Goal: Task Accomplishment & Management: Manage account settings

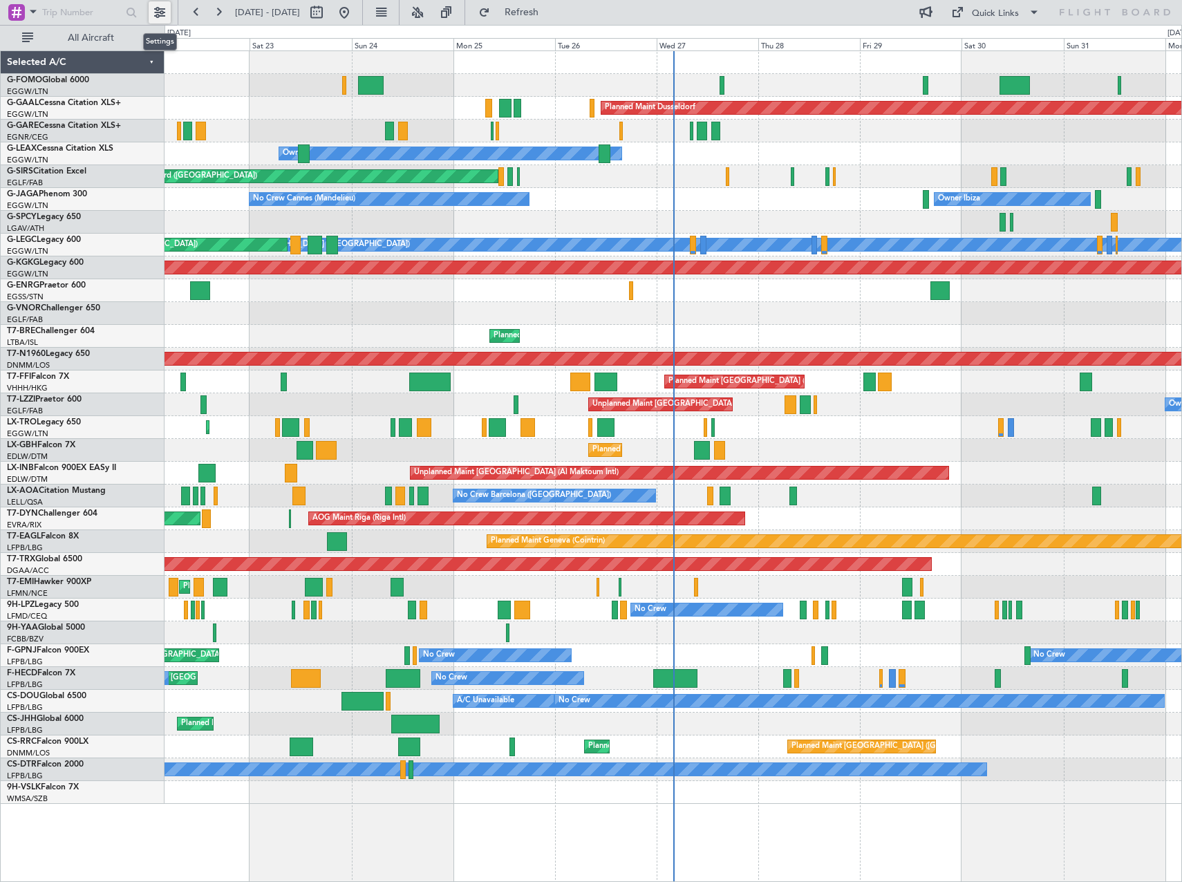
click at [164, 8] on button at bounding box center [160, 12] width 22 height 22
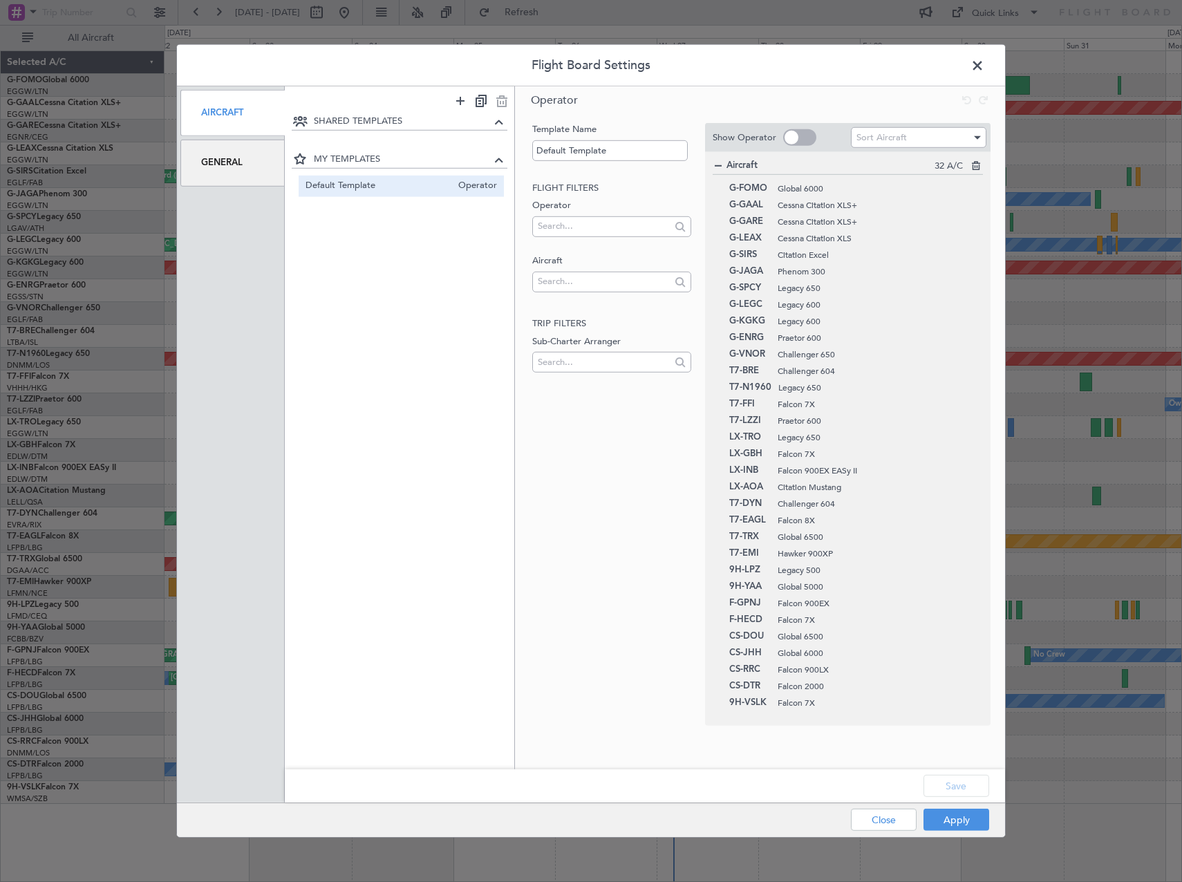
drag, startPoint x: 274, startPoint y: 176, endPoint x: 265, endPoint y: 172, distance: 9.6
click at [272, 176] on div "General" at bounding box center [232, 163] width 104 height 46
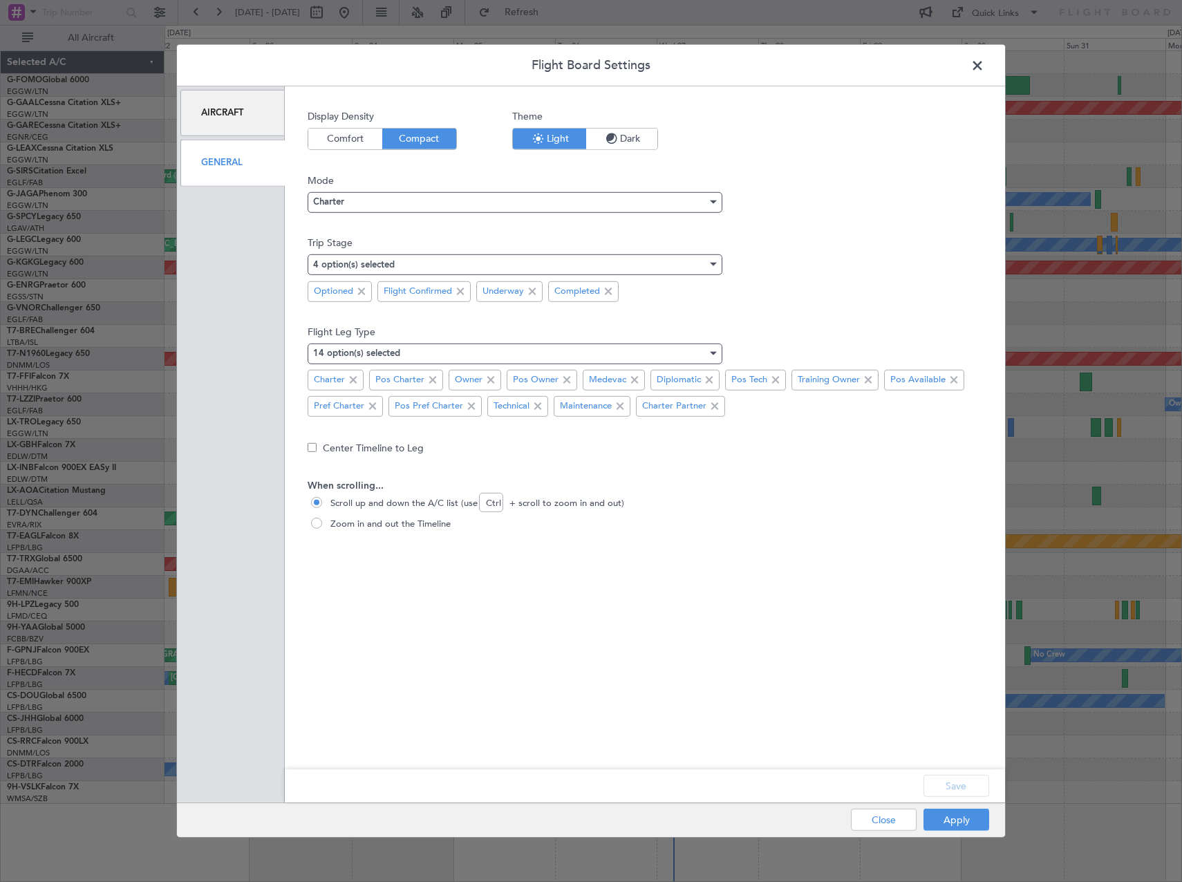
click at [646, 137] on span "Dark" at bounding box center [621, 139] width 71 height 21
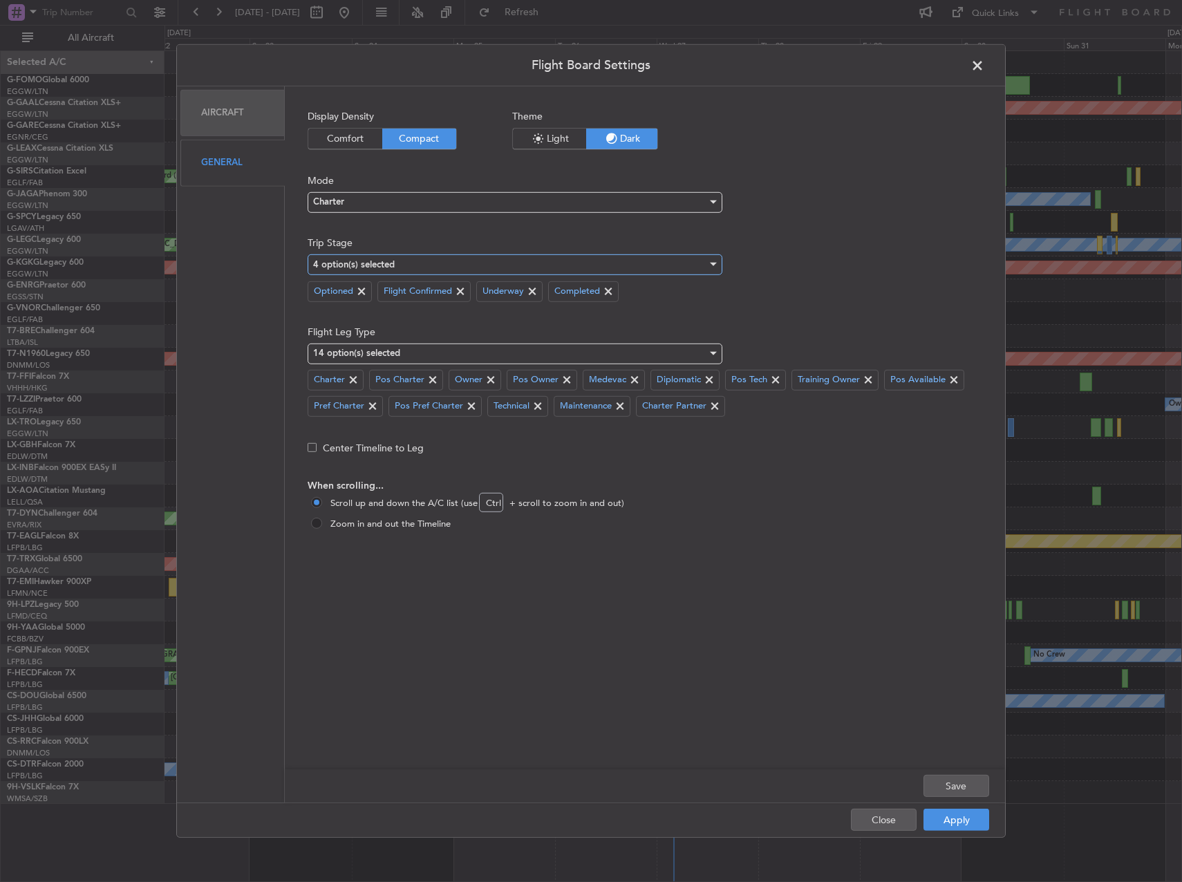
click at [435, 261] on div "4 option(s) selected" at bounding box center [510, 264] width 394 height 21
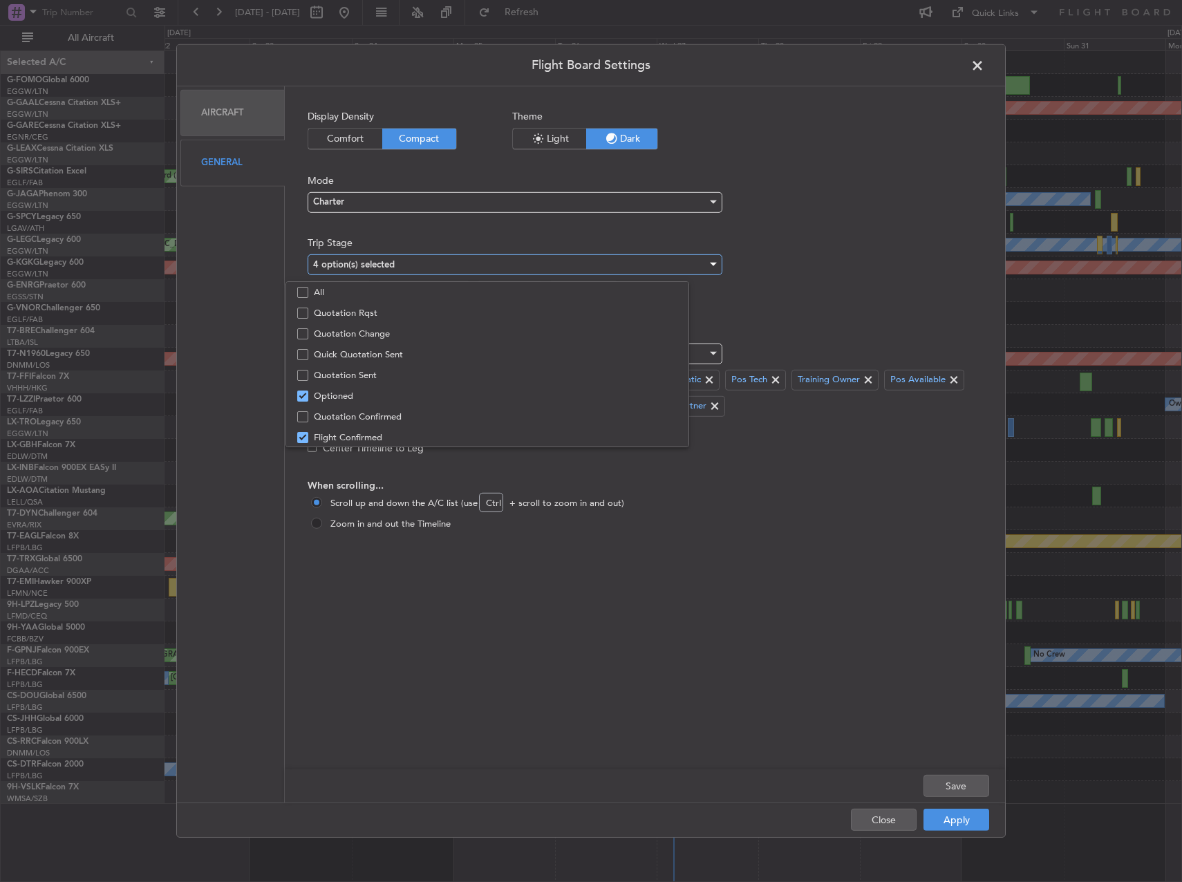
scroll to position [43, 0]
drag, startPoint x: 380, startPoint y: 354, endPoint x: 254, endPoint y: 344, distance: 125.6
click at [254, 344] on div "All Quotation Rqst Quotation Change Quick Quotation Sent Quotation Sent Optione…" at bounding box center [591, 441] width 1182 height 882
drag, startPoint x: 254, startPoint y: 344, endPoint x: 230, endPoint y: 405, distance: 66.4
click at [230, 405] on div at bounding box center [591, 441] width 1182 height 882
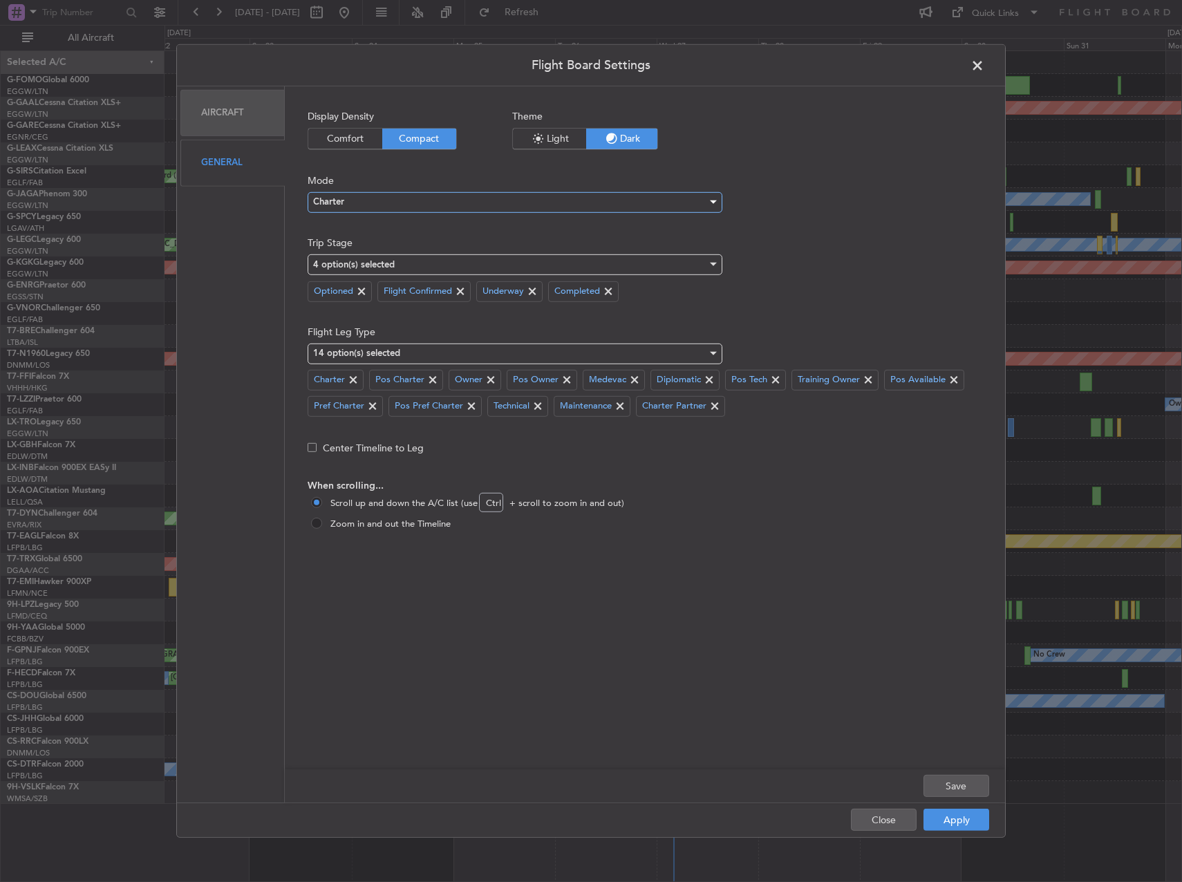
click at [351, 202] on div "Charter" at bounding box center [510, 202] width 394 height 21
click at [354, 232] on span "Charter" at bounding box center [515, 229] width 402 height 21
click at [351, 201] on div "Charter" at bounding box center [510, 202] width 394 height 21
click at [347, 253] on span "Ops" at bounding box center [515, 250] width 402 height 21
click at [978, 828] on button "Apply" at bounding box center [957, 820] width 66 height 22
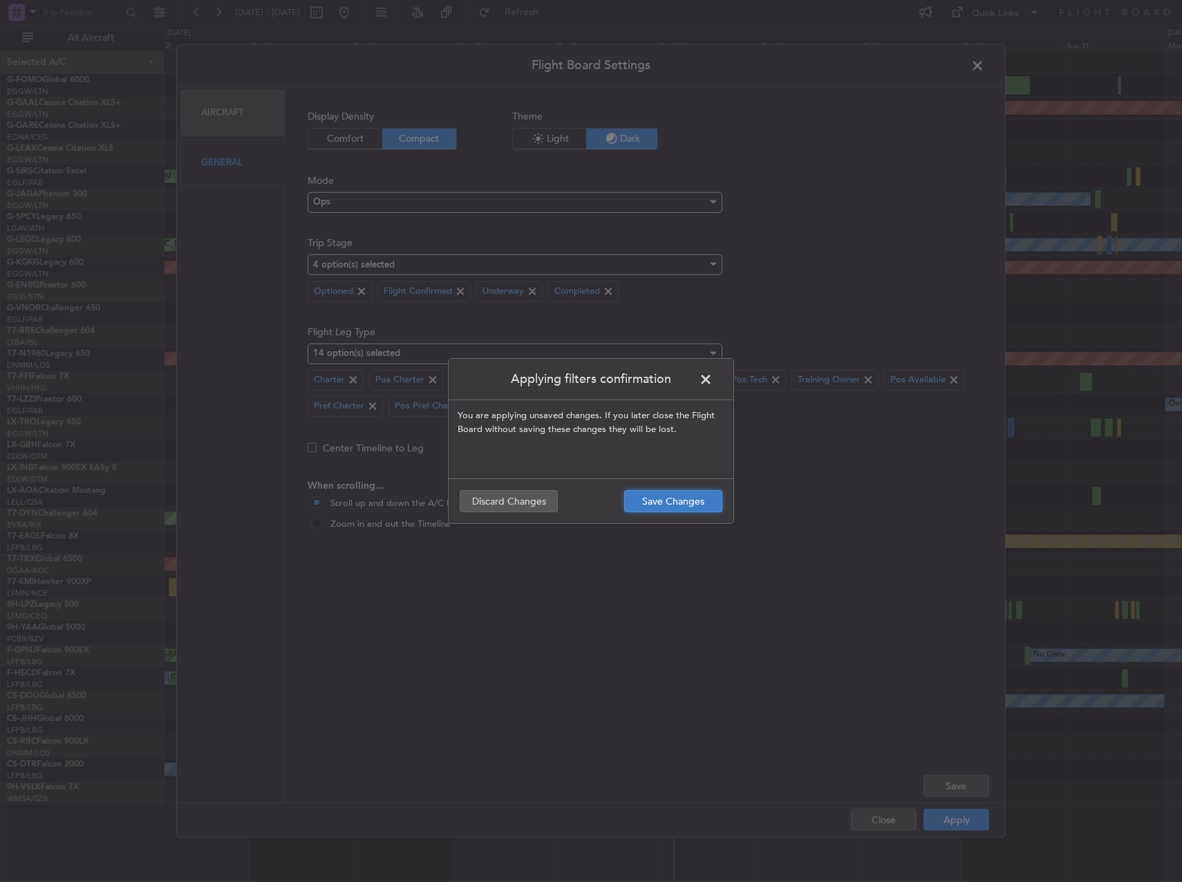
click at [651, 507] on button "Save Changes" at bounding box center [673, 501] width 98 height 22
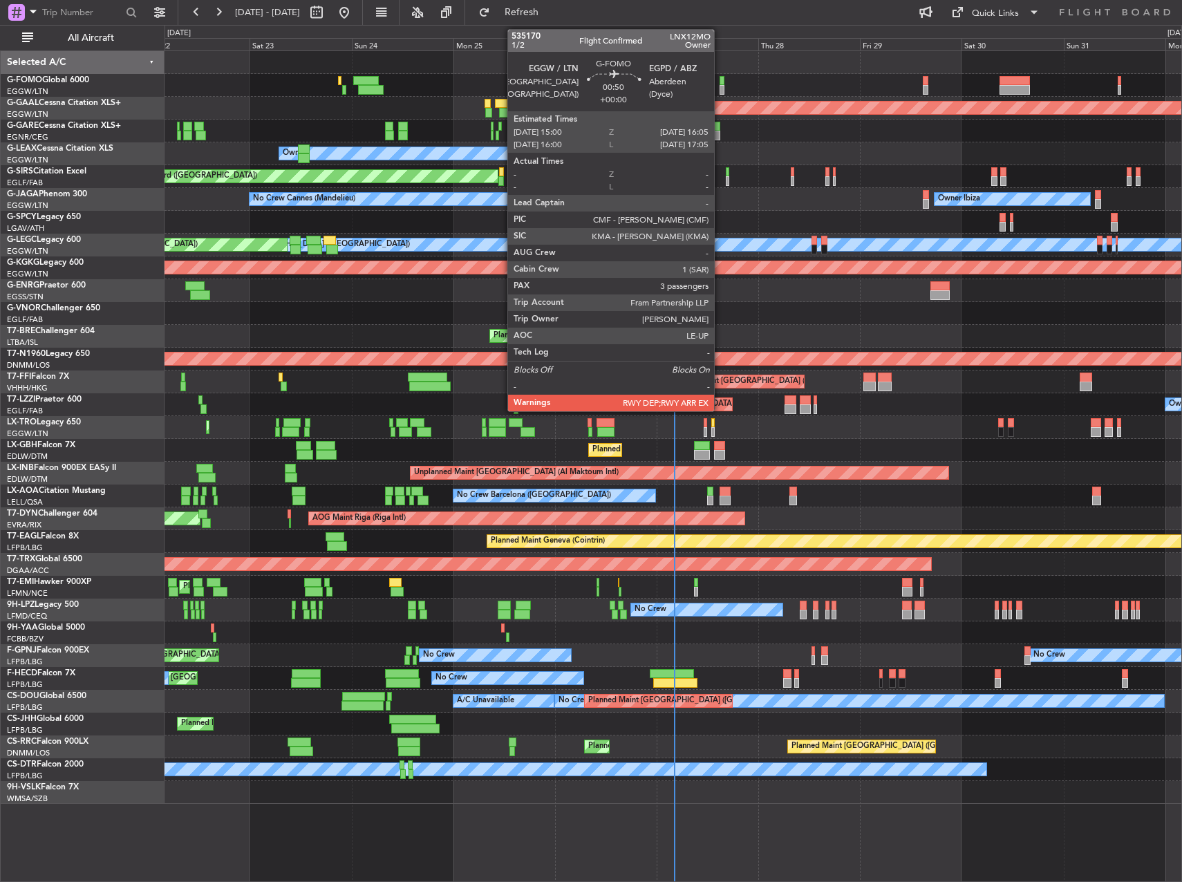
click at [721, 86] on div at bounding box center [722, 90] width 5 height 10
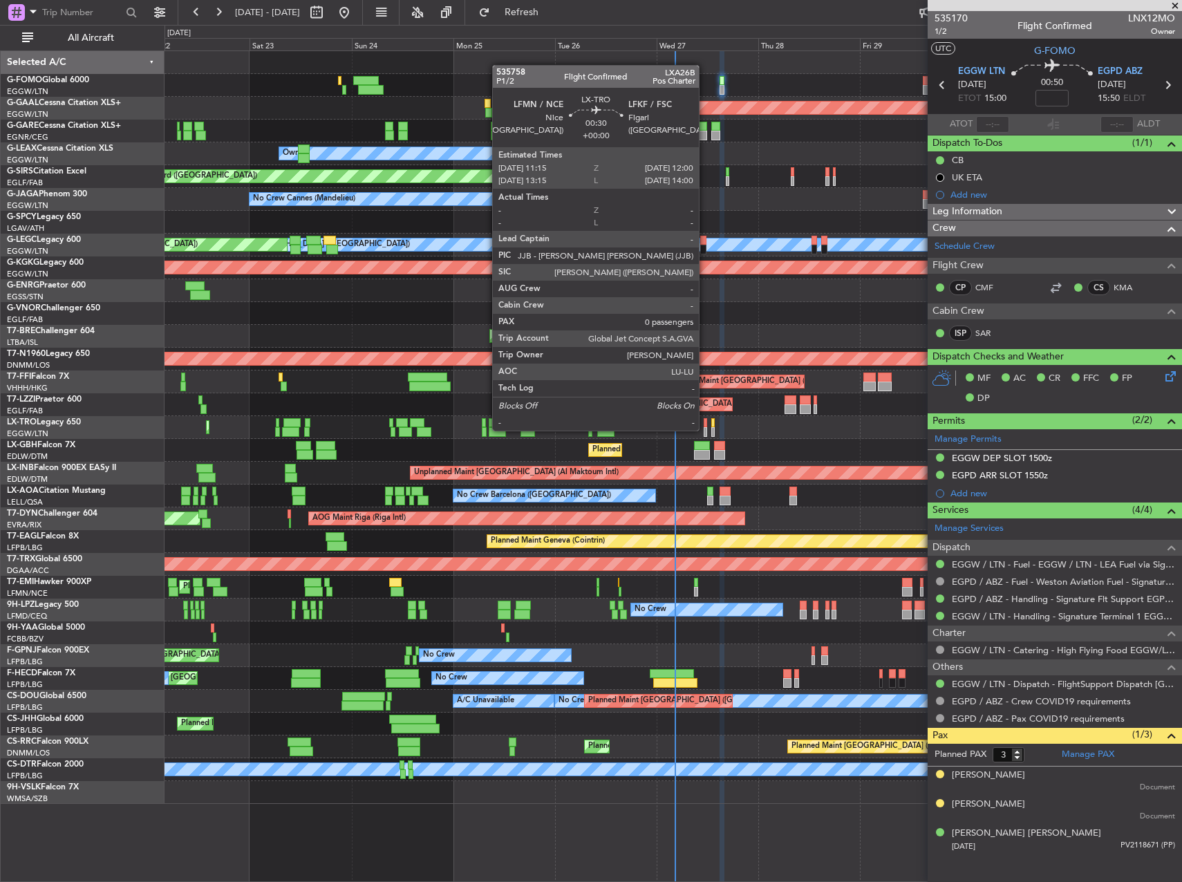
click at [705, 429] on div at bounding box center [705, 432] width 3 height 10
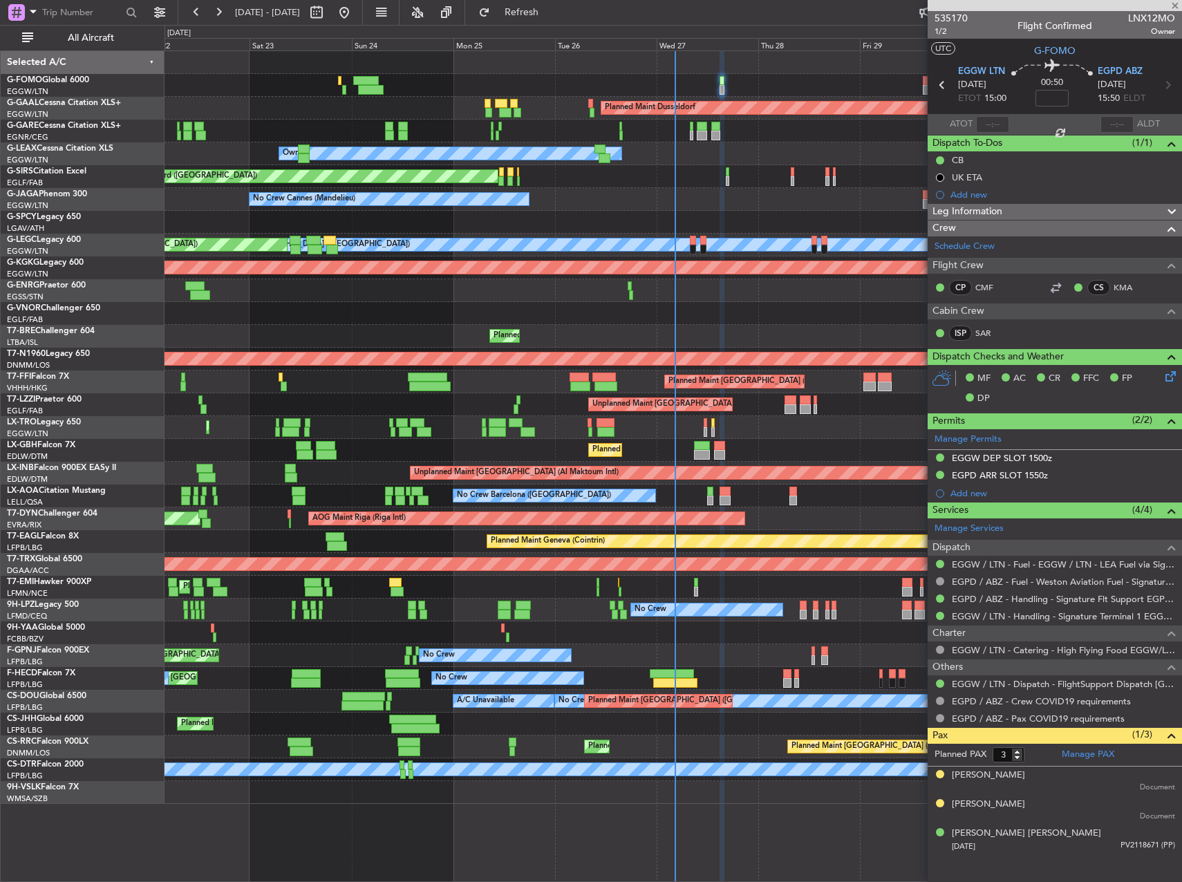
type input "0"
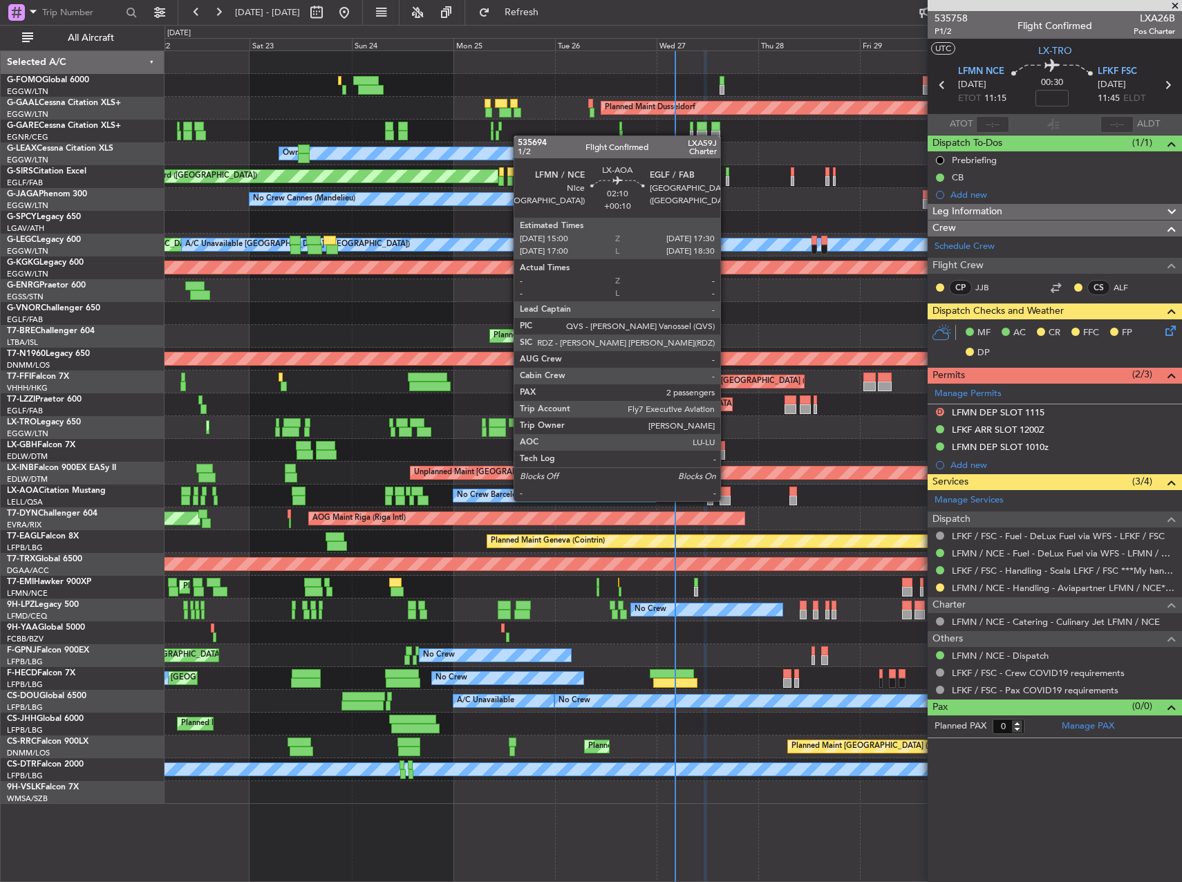
click at [727, 500] on div at bounding box center [725, 501] width 11 height 10
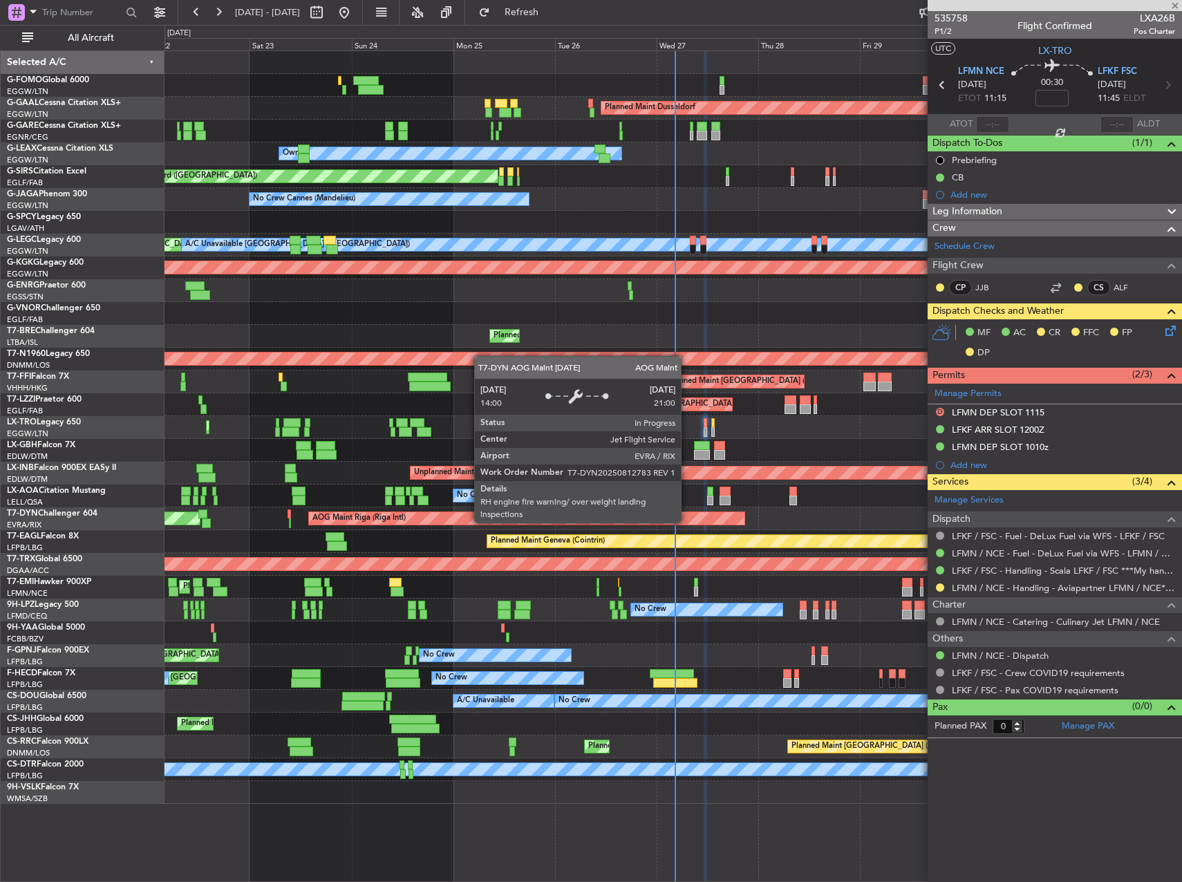
type input "+00:10"
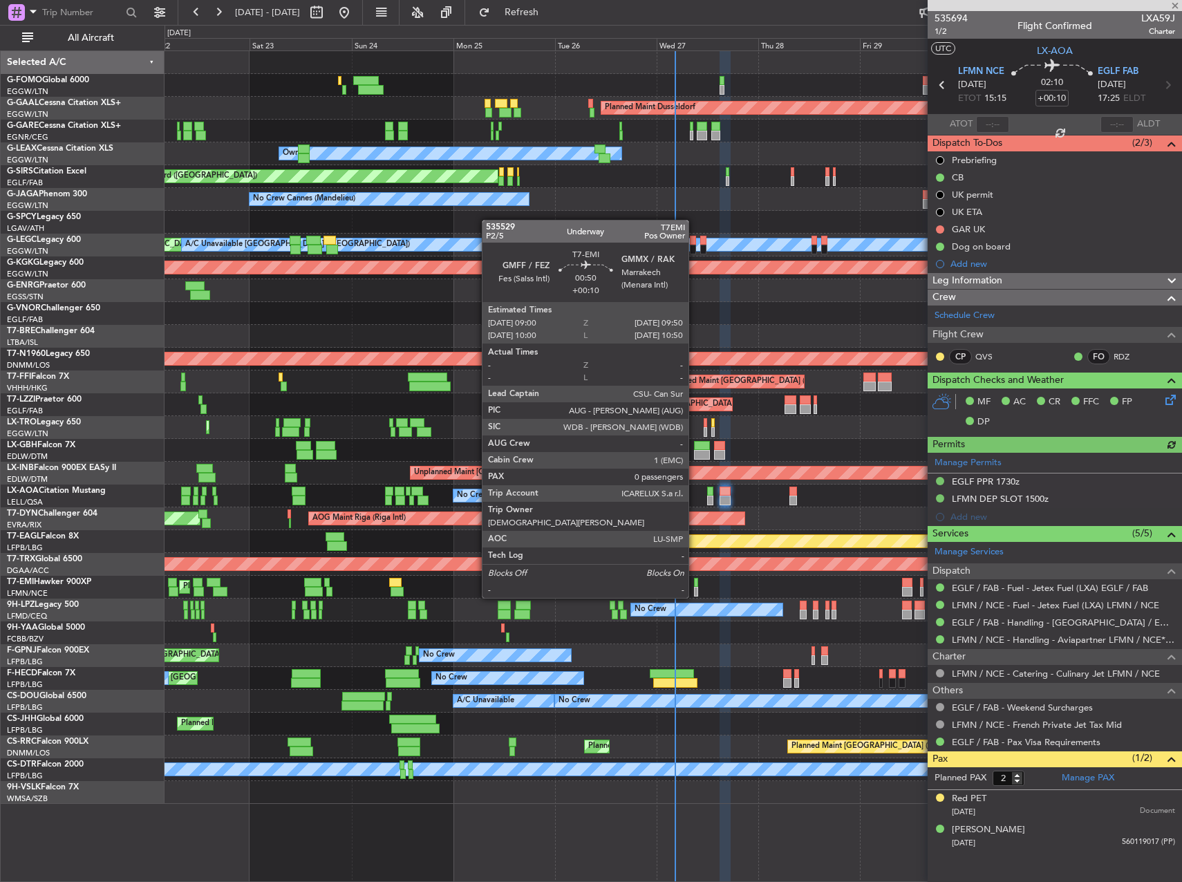
click at [695, 584] on div at bounding box center [696, 583] width 4 height 10
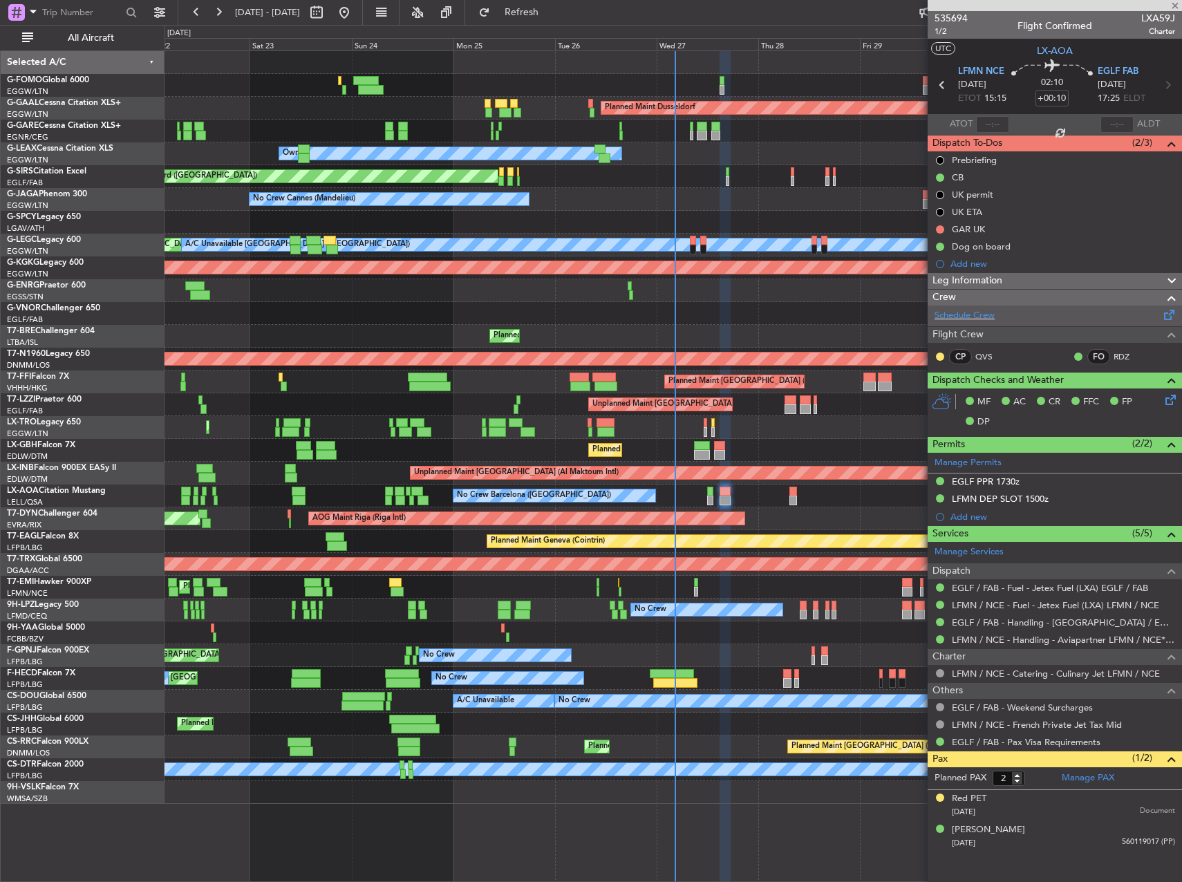
type input "0"
